Goal: Task Accomplishment & Management: Use online tool/utility

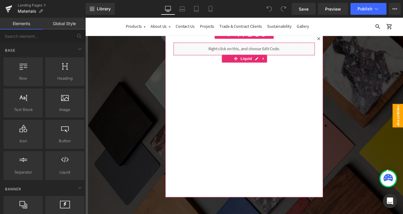
click at [261, 53] on div "Liquid" at bounding box center [264, 53] width 160 height 15
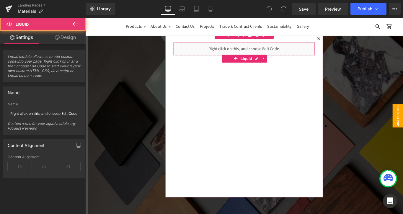
click at [278, 52] on div "Liquid" at bounding box center [264, 53] width 160 height 15
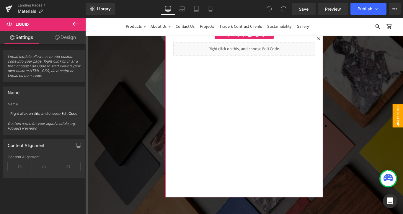
click at [348, 42] on icon at bounding box center [348, 42] width 4 height 4
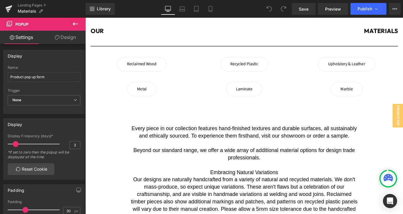
scroll to position [243, 0]
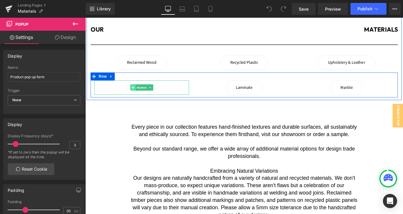
click at [140, 93] on span at bounding box center [139, 96] width 6 height 7
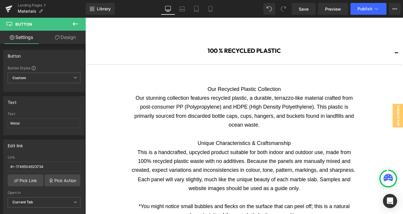
scroll to position [1156, 0]
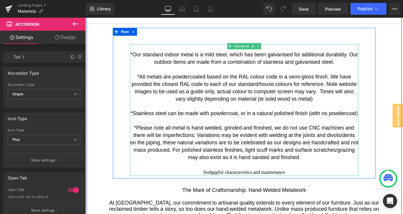
scroll to position [1764, 0]
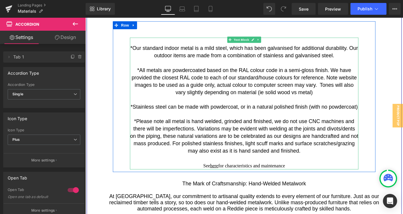
click at [388, 138] on span "*Please note all metal is hand welded, grinded and finished, we do not use CNC …" at bounding box center [264, 151] width 257 height 40
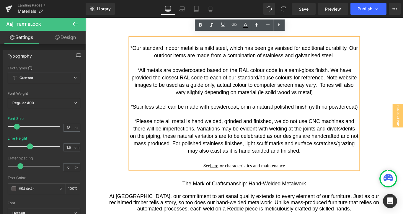
click at [388, 138] on span "*Please note all metal is hand welded, grinded and finished, we do not use CNC …" at bounding box center [264, 151] width 257 height 40
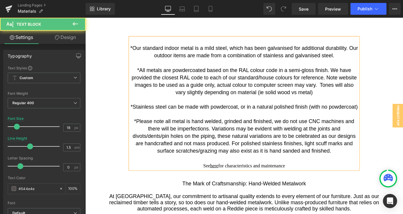
click at [233, 148] on span "*Please note all metal is hand welded, grinded and finished, we do not use CNC …" at bounding box center [264, 151] width 251 height 40
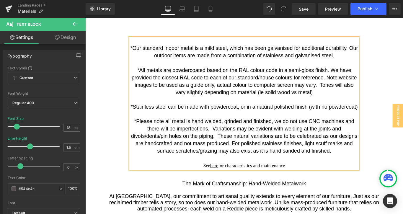
click at [152, 146] on span "*Please note all metal is hand welded, grinded and finished, we do not use CNC …" at bounding box center [264, 151] width 254 height 40
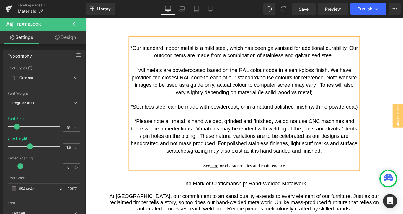
click at [288, 147] on span "*Please note all metal is hand welded, grinded and finished, we do not use CNC …" at bounding box center [264, 151] width 255 height 40
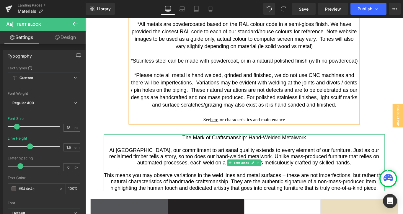
scroll to position [1809, 0]
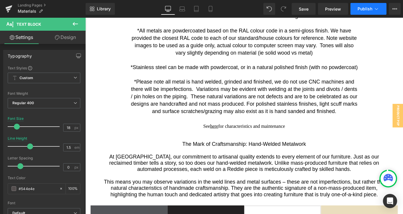
click at [364, 11] on span "Publish" at bounding box center [365, 9] width 15 height 5
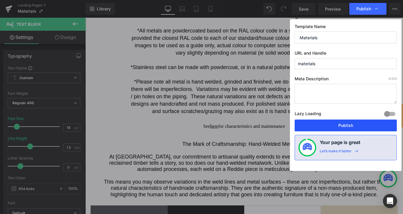
click at [337, 127] on button "Publish" at bounding box center [346, 126] width 102 height 12
